Goal: Transaction & Acquisition: Purchase product/service

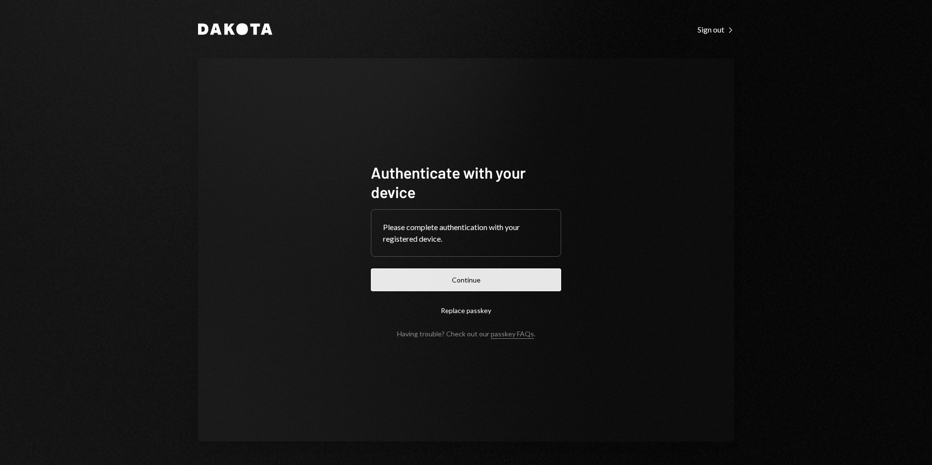
click at [470, 280] on button "Continue" at bounding box center [466, 280] width 190 height 23
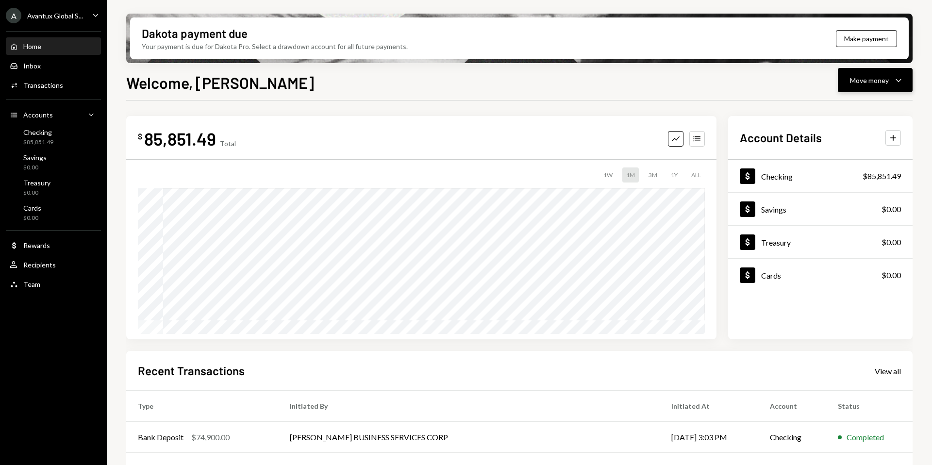
click at [869, 80] on div "Move money" at bounding box center [869, 80] width 39 height 10
click at [844, 107] on div "Send" at bounding box center [867, 109] width 71 height 10
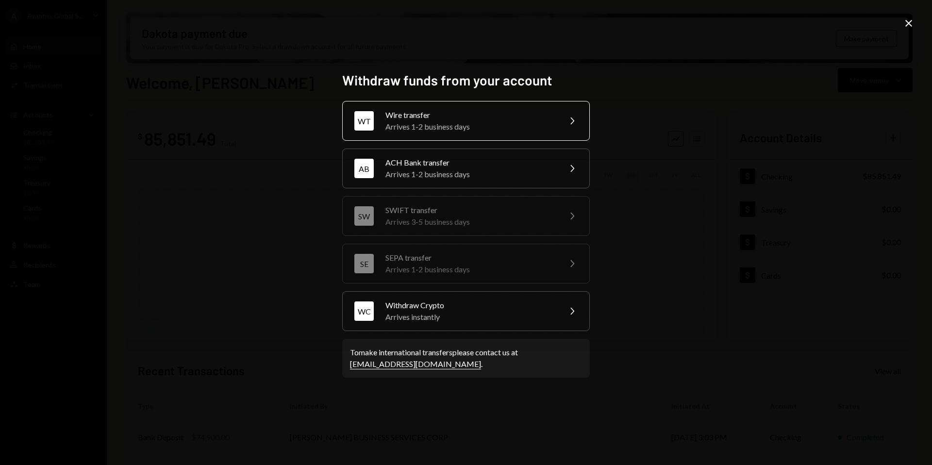
click at [430, 126] on div "Arrives 1-2 business days" at bounding box center [470, 127] width 169 height 12
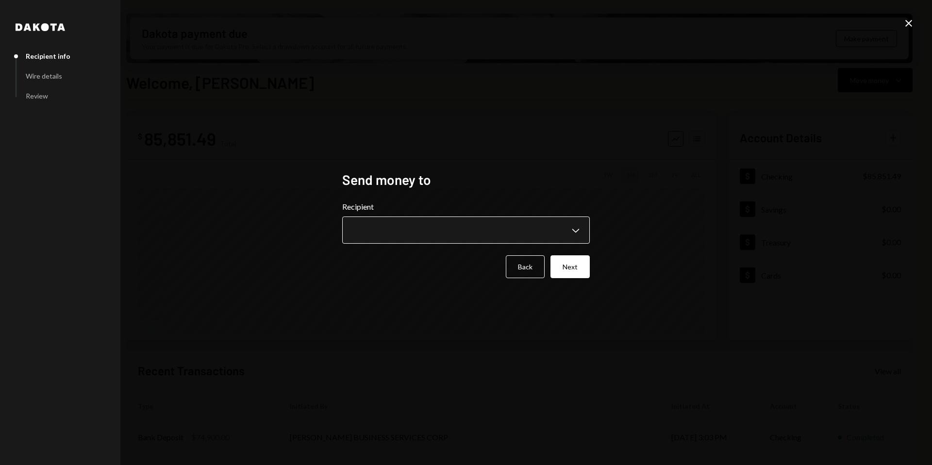
click at [464, 243] on body "A Avantux Global S... Caret Down Home Home Inbox Inbox Activities Transactions …" at bounding box center [466, 232] width 932 height 465
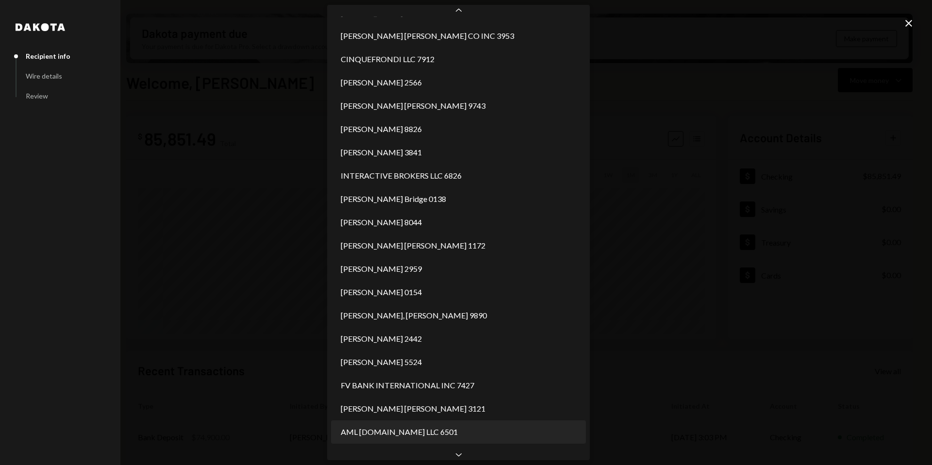
scroll to position [462, 0]
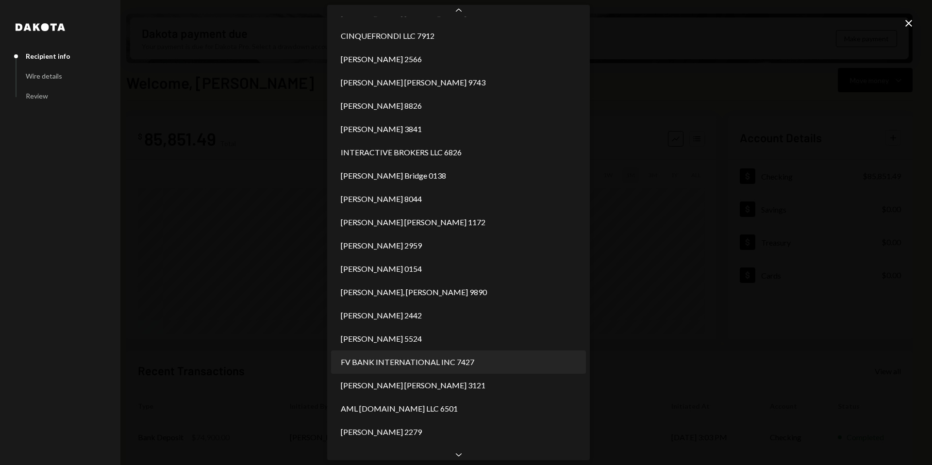
select select "**********"
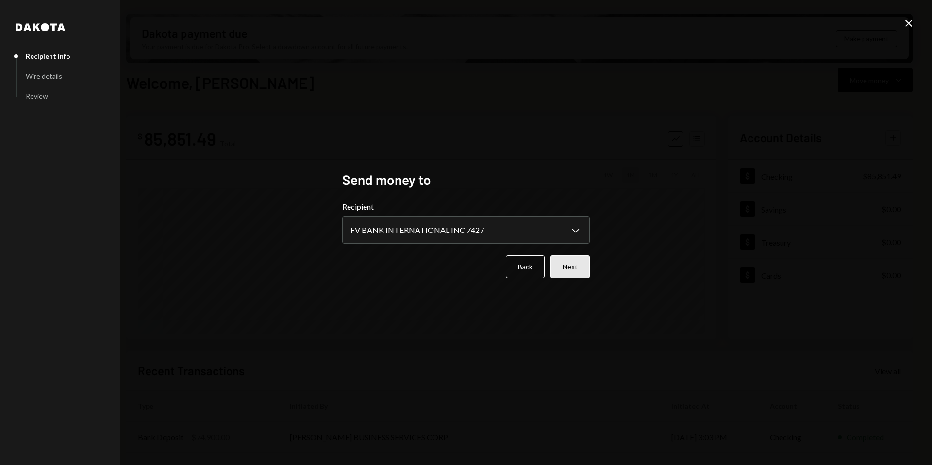
click at [577, 271] on button "Next" at bounding box center [570, 266] width 39 height 23
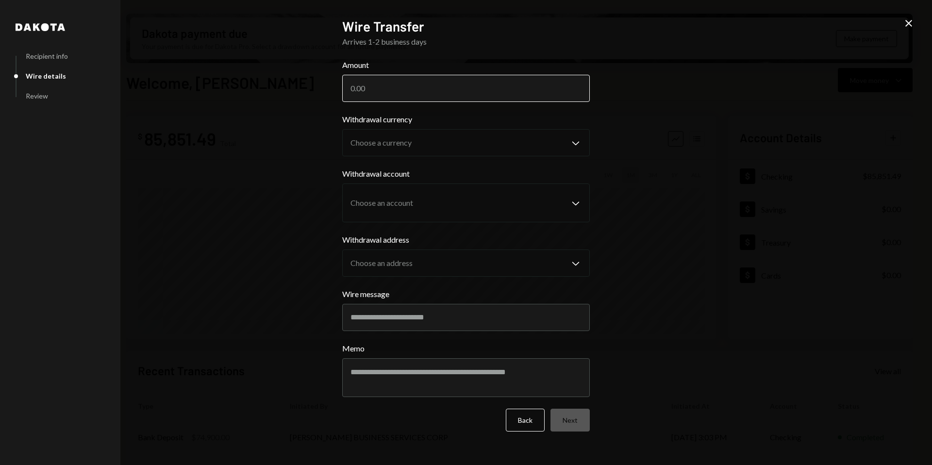
click at [472, 88] on input "Amount" at bounding box center [466, 88] width 248 height 27
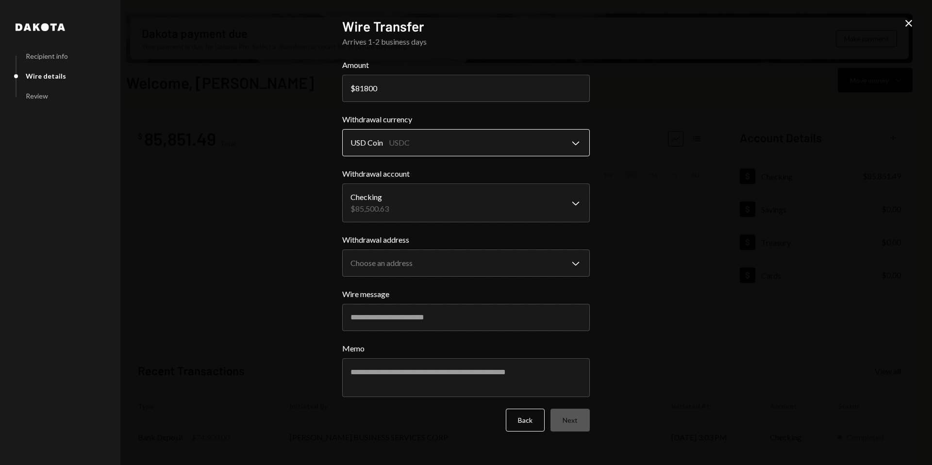
type input "81800"
click at [507, 151] on body "A Avantux Global S... Caret Down Home Home Inbox Inbox Activities Transactions …" at bounding box center [466, 232] width 932 height 465
click at [476, 211] on body "A Avantux Global S... Caret Down Home Home Inbox Inbox Activities Transactions …" at bounding box center [466, 232] width 932 height 465
click at [476, 264] on body "A Avantux Global S... Caret Down Home Home Inbox Inbox Activities Transactions …" at bounding box center [466, 232] width 932 height 465
select select "**********"
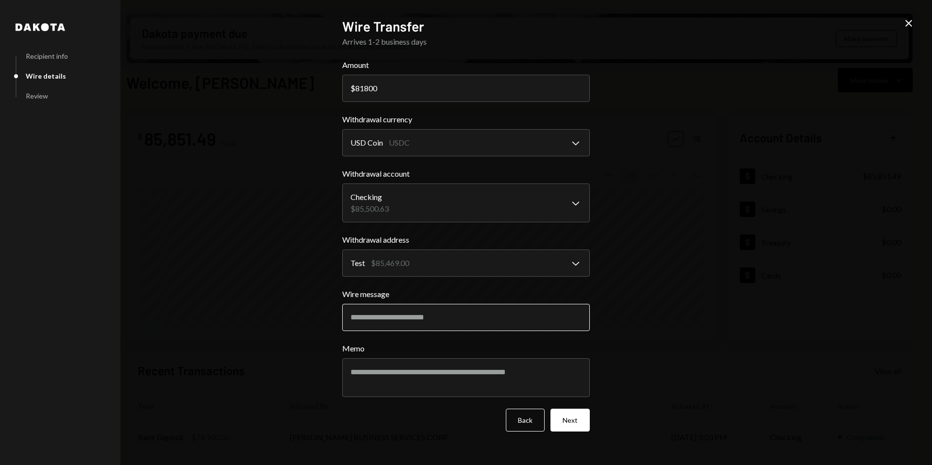
click at [426, 323] on input "Wire message" at bounding box center [466, 317] width 248 height 27
paste input "**********"
type input "**********"
click at [565, 419] on button "Next" at bounding box center [570, 420] width 39 height 23
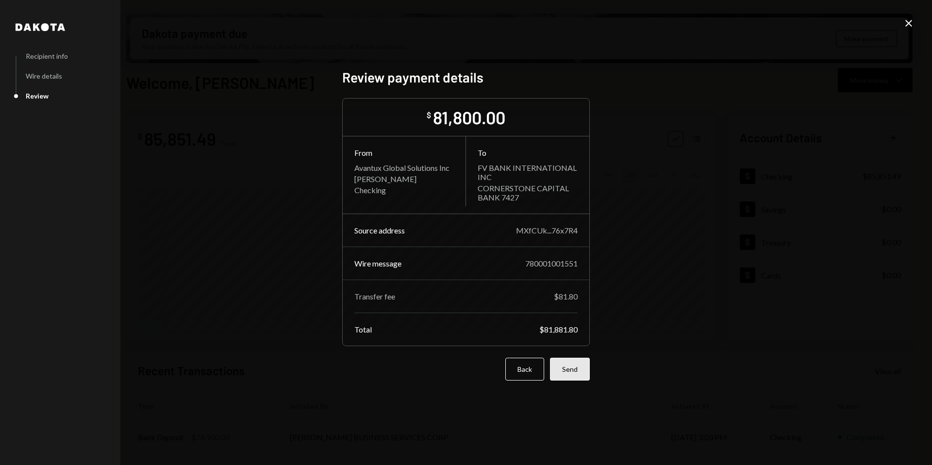
click at [576, 368] on button "Send" at bounding box center [570, 369] width 40 height 23
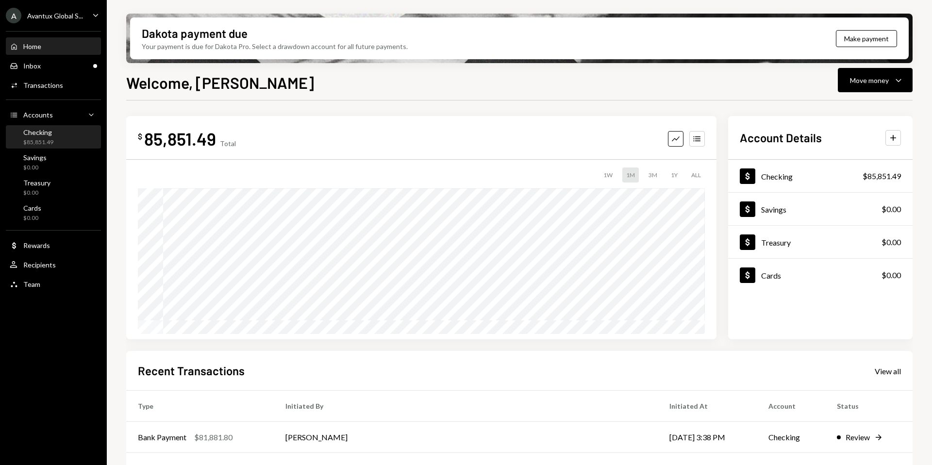
click at [50, 137] on div "Checking $85,851.49" at bounding box center [38, 137] width 30 height 18
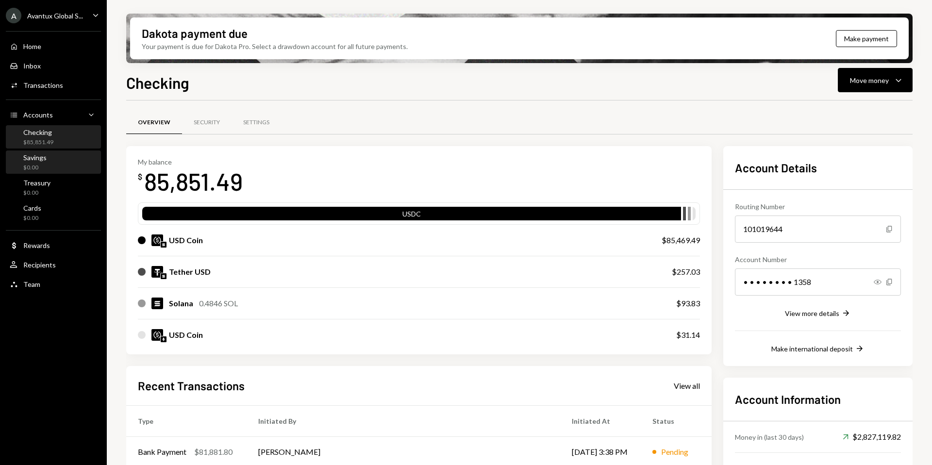
click at [43, 166] on div "$0.00" at bounding box center [34, 168] width 23 height 8
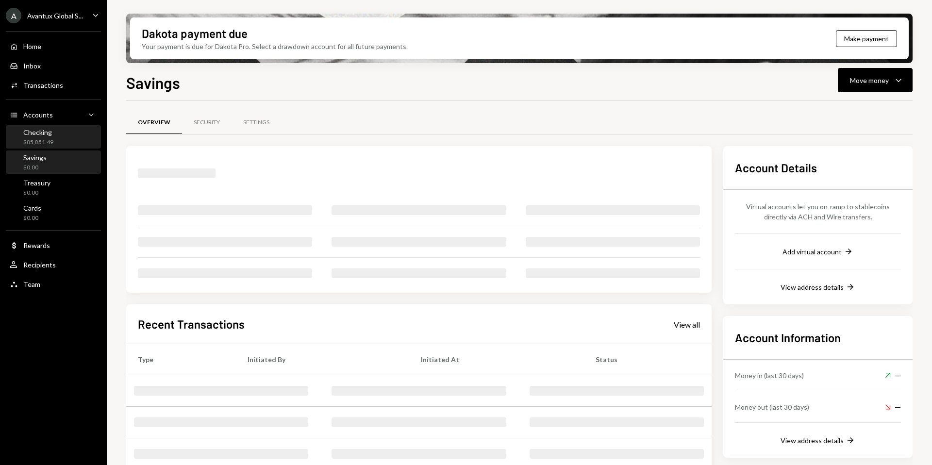
click at [43, 143] on div "$85,851.49" at bounding box center [38, 142] width 30 height 8
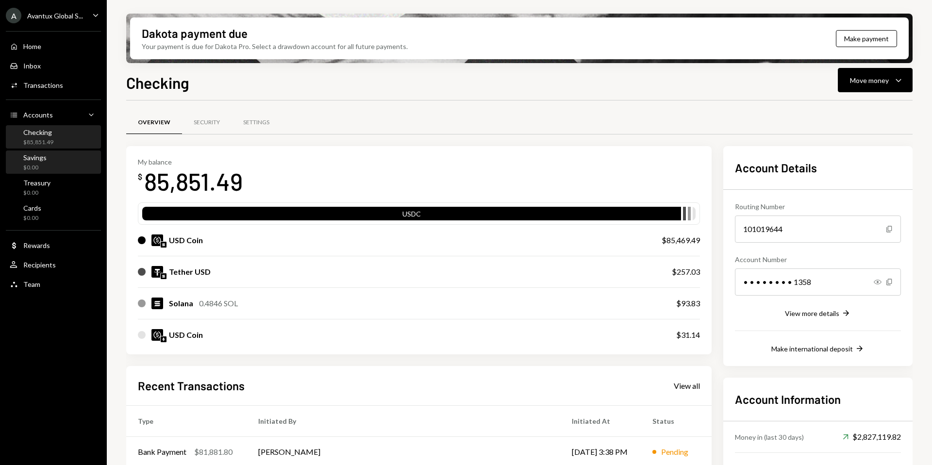
click at [31, 165] on div "$0.00" at bounding box center [34, 168] width 23 height 8
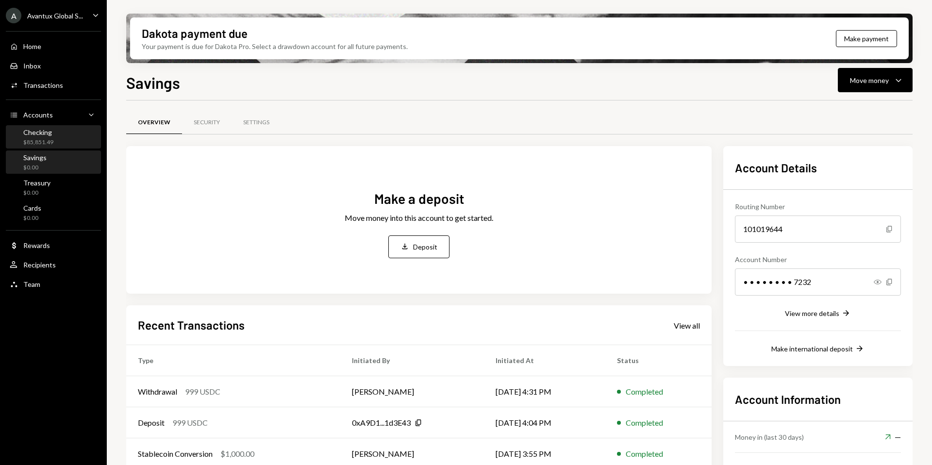
click at [41, 140] on div "$85,851.49" at bounding box center [38, 142] width 30 height 8
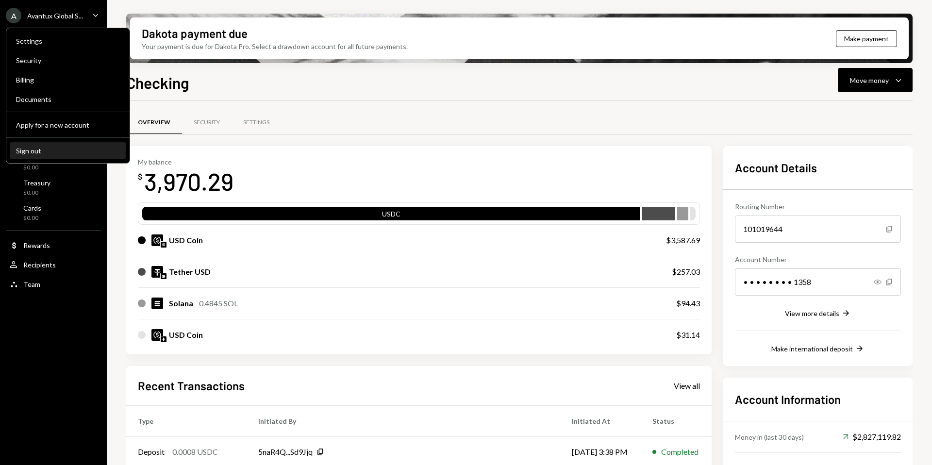
click at [64, 148] on div "Sign out" at bounding box center [68, 151] width 104 height 8
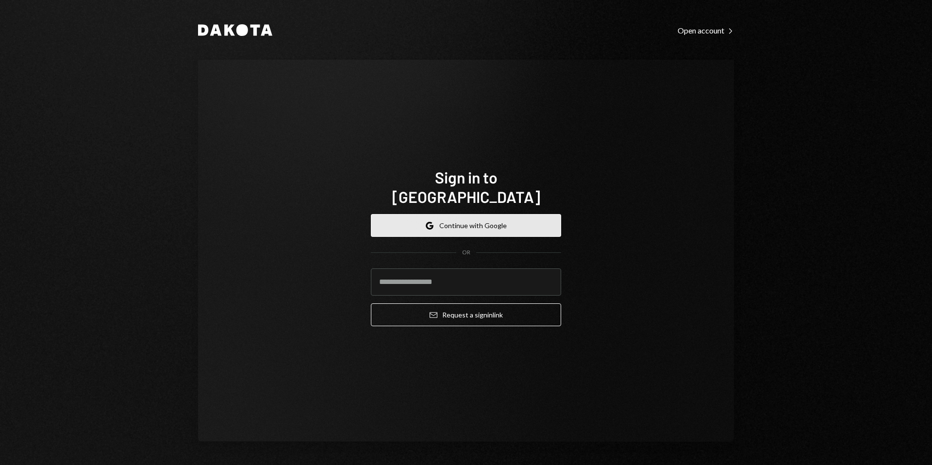
click at [463, 216] on button "Google Continue with Google" at bounding box center [466, 225] width 190 height 23
